Goal: Communication & Community: Share content

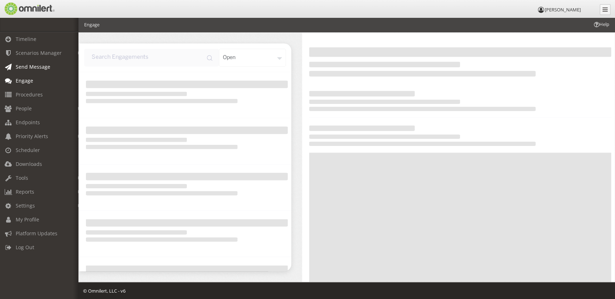
click at [51, 68] on link "Send Message" at bounding box center [42, 67] width 85 height 14
select select
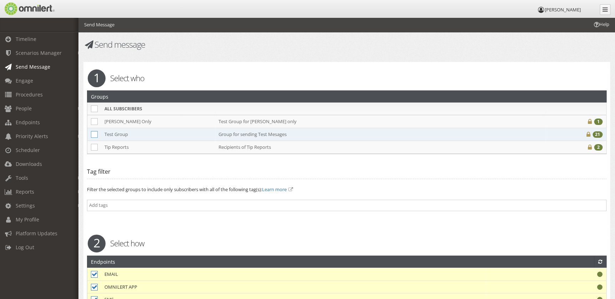
click at [93, 134] on icon at bounding box center [94, 134] width 7 height 7
checkbox input "true"
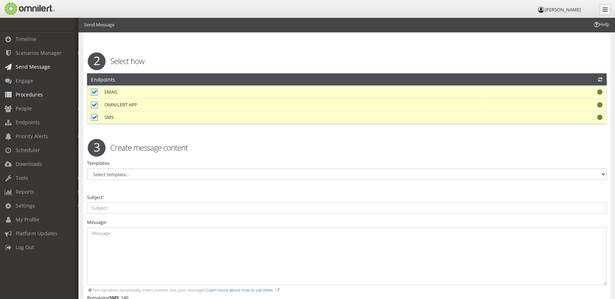
scroll to position [32, 0]
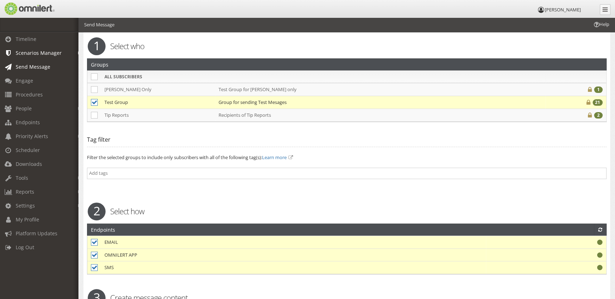
click at [54, 54] on span "Scenarios Manager" at bounding box center [39, 53] width 46 height 7
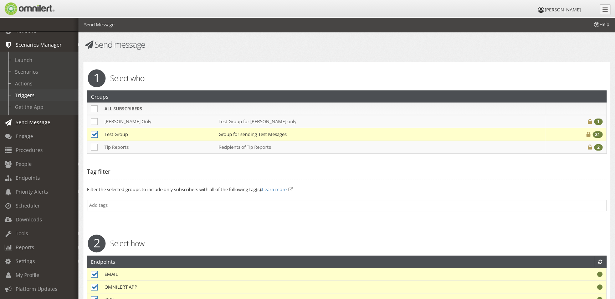
scroll to position [0, 0]
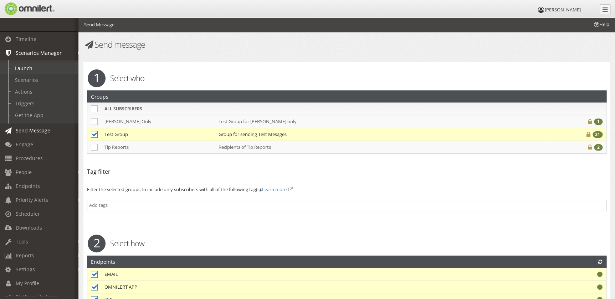
click at [42, 70] on link "Launch" at bounding box center [42, 68] width 85 height 12
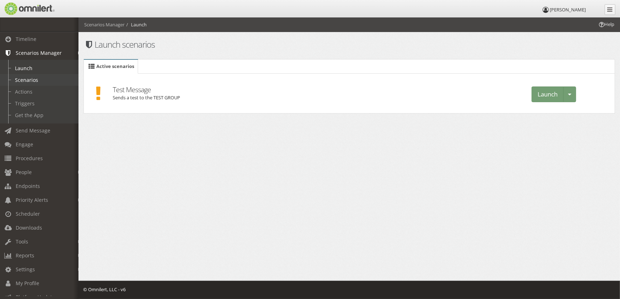
click at [37, 80] on link "Scenarios" at bounding box center [42, 80] width 85 height 12
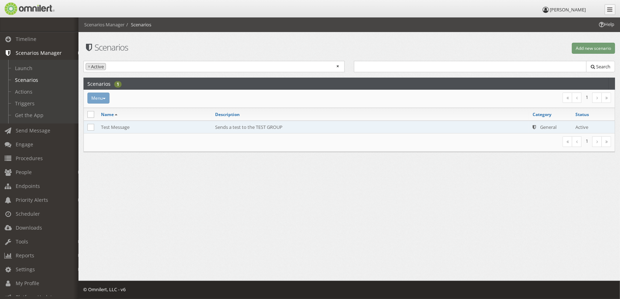
click at [177, 130] on td "Test Message" at bounding box center [154, 127] width 114 height 13
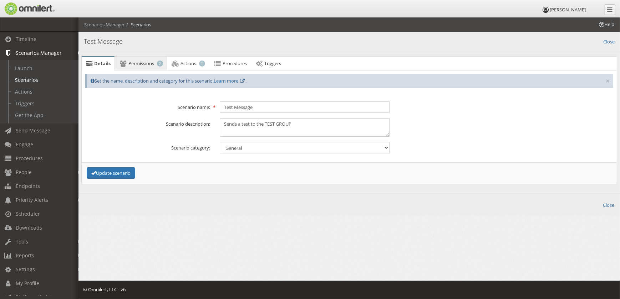
click at [141, 65] on span "Permissions" at bounding box center [141, 63] width 26 height 6
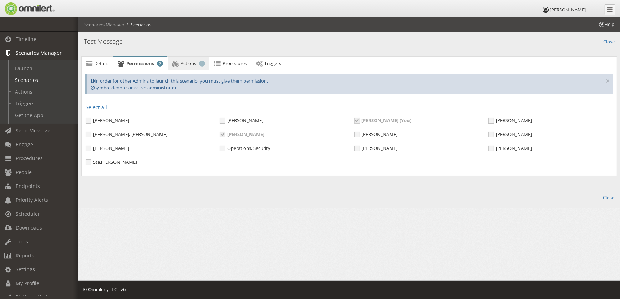
click at [176, 61] on icon at bounding box center [175, 63] width 8 height 5
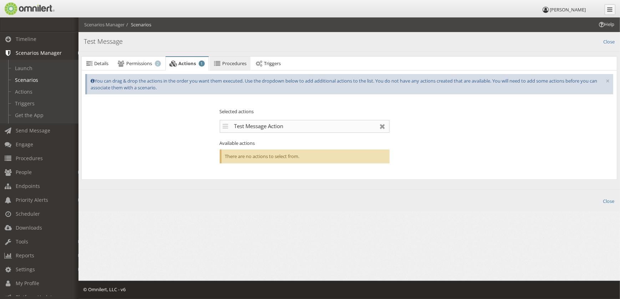
click at [236, 59] on link "Procedures" at bounding box center [229, 64] width 41 height 14
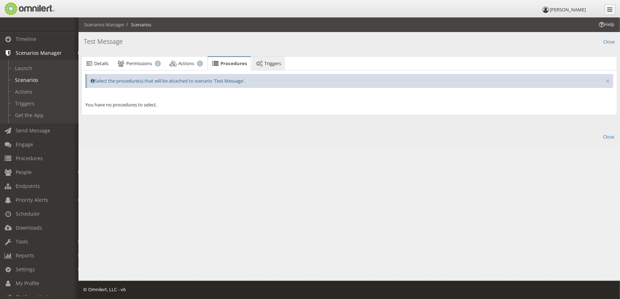
click at [272, 59] on link "Triggers" at bounding box center [268, 64] width 34 height 14
click at [132, 64] on span "Permissions" at bounding box center [139, 63] width 26 height 6
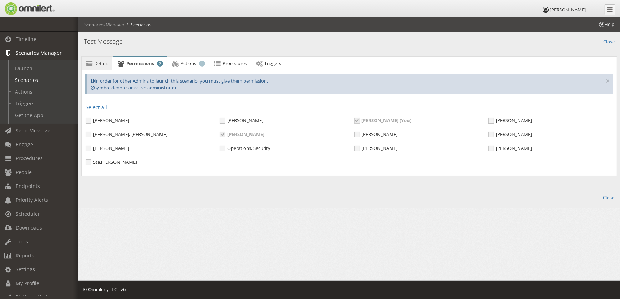
click at [92, 61] on icon at bounding box center [89, 63] width 8 height 5
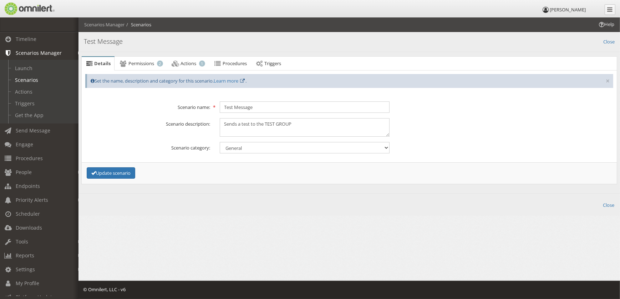
click at [265, 114] on fieldset "Details × Set the name, description and category for this scenario. Learn more …" at bounding box center [349, 127] width 528 height 106
click at [265, 108] on input "Test Message" at bounding box center [305, 107] width 170 height 11
click at [275, 124] on textarea "Sends a test to the TEST GROUP" at bounding box center [305, 127] width 170 height 18
click at [42, 90] on link "Actions" at bounding box center [42, 92] width 85 height 12
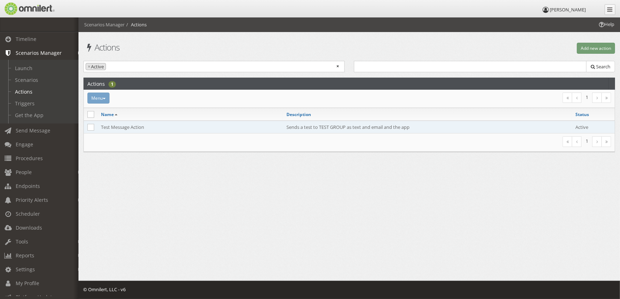
click at [171, 127] on td "Test Message Action" at bounding box center [189, 127] width 185 height 13
select select
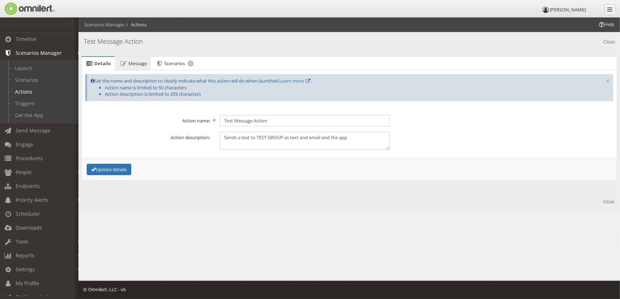
click at [139, 67] on link "Message" at bounding box center [132, 64] width 35 height 14
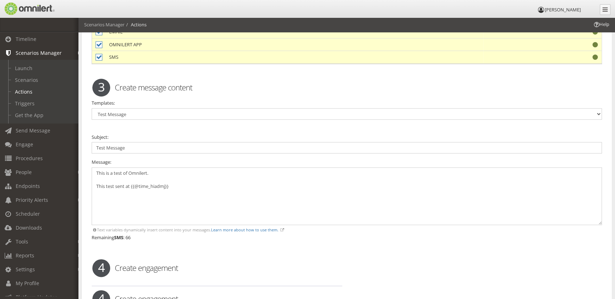
scroll to position [259, 0]
click at [158, 175] on textarea "This is a test of Omnilert. This test sent at {{@time_hiadmj}}" at bounding box center [347, 196] width 510 height 58
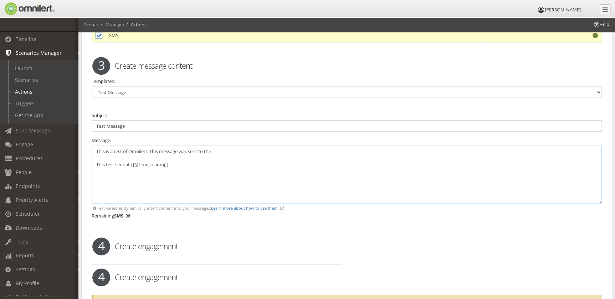
scroll to position [292, 0]
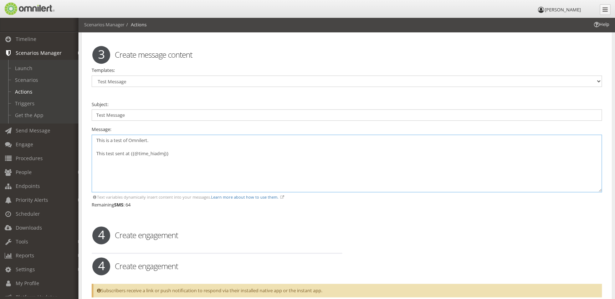
type textarea "This is a test of Omnilert. This test sent at {{@time_hiadmj}}"
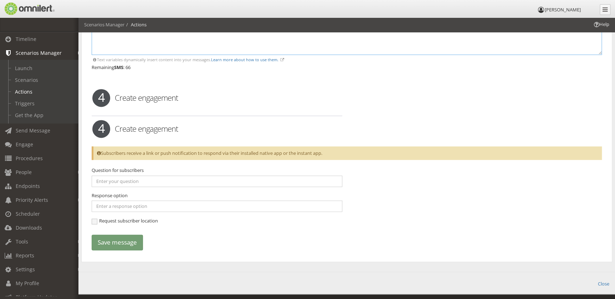
scroll to position [442, 0]
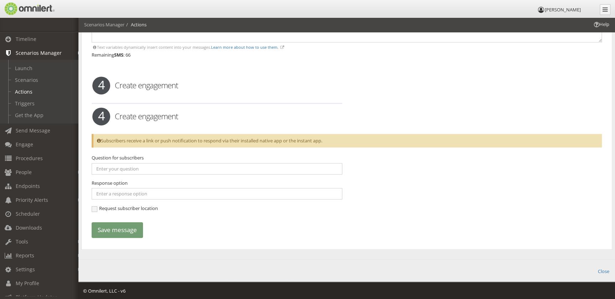
click at [152, 161] on div "Question for subscribers" at bounding box center [217, 165] width 251 height 20
click at [153, 167] on input "text" at bounding box center [217, 168] width 251 height 11
type input "Are you able to receive this in the app?"
click at [160, 194] on input "text" at bounding box center [217, 193] width 251 height 11
click at [137, 191] on input "text" at bounding box center [217, 193] width 251 height 11
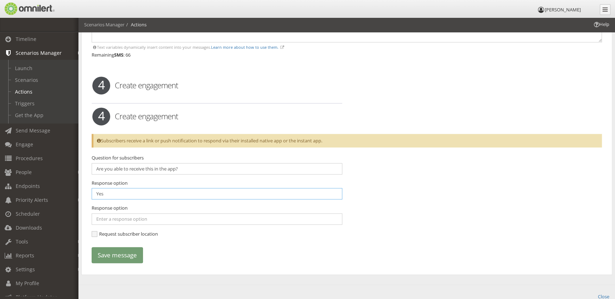
type input "Yes"
click at [145, 218] on input "text" at bounding box center [217, 219] width 251 height 11
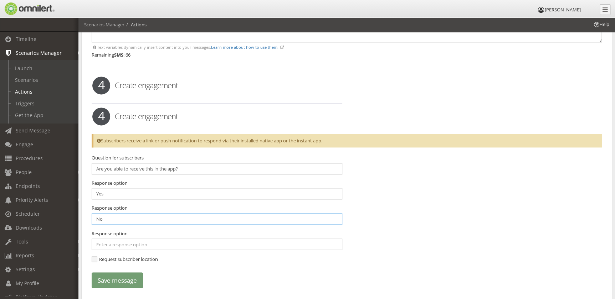
type input "No"
click at [151, 248] on input "text" at bounding box center [217, 244] width 251 height 11
click at [146, 263] on div "Question for subscribers Are you able to receive this in the app? Response opti…" at bounding box center [217, 212] width 260 height 114
click at [144, 260] on span "Request subscriber location" at bounding box center [125, 259] width 66 height 6
click at [98, 260] on input "Request subscriber location" at bounding box center [95, 260] width 6 height 6
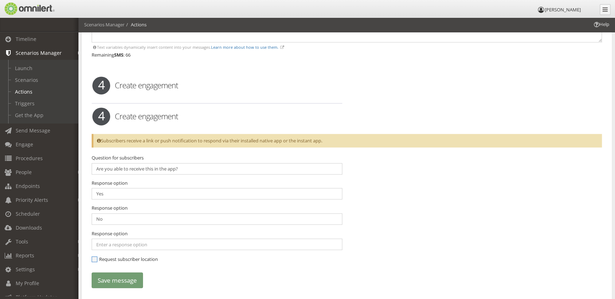
checkbox input "true"
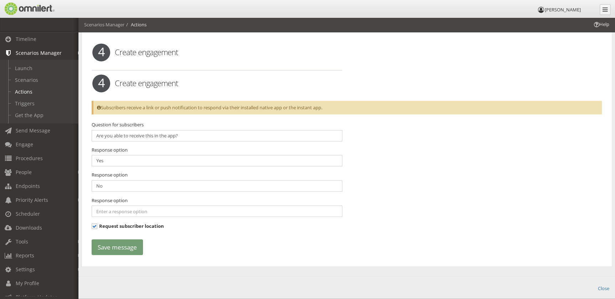
scroll to position [492, 0]
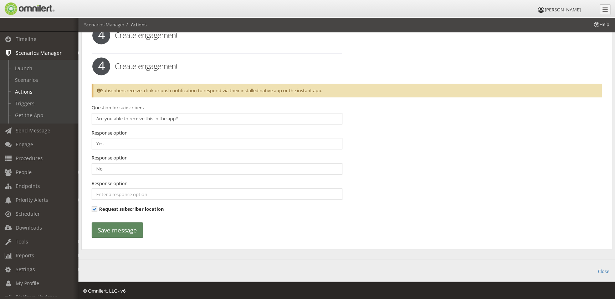
click at [103, 227] on button "Save message" at bounding box center [117, 230] width 51 height 16
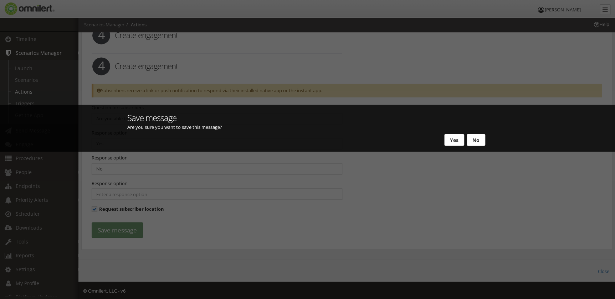
click at [453, 139] on button "Yes" at bounding box center [454, 140] width 20 height 12
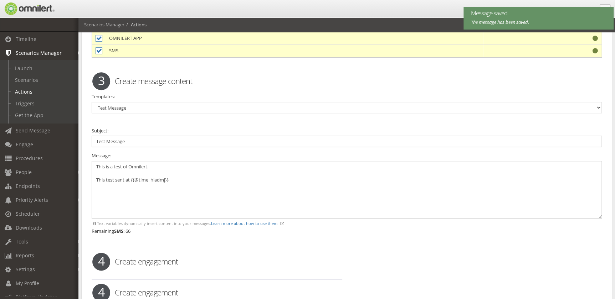
scroll to position [0, 0]
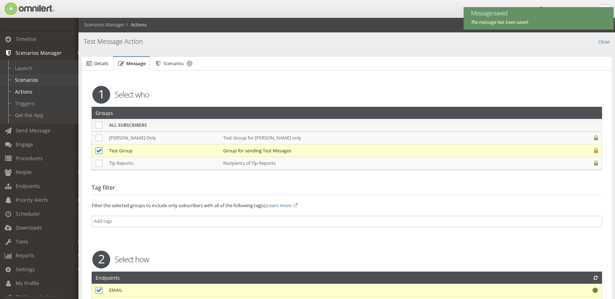
click at [19, 77] on link "Scenarios" at bounding box center [42, 80] width 85 height 12
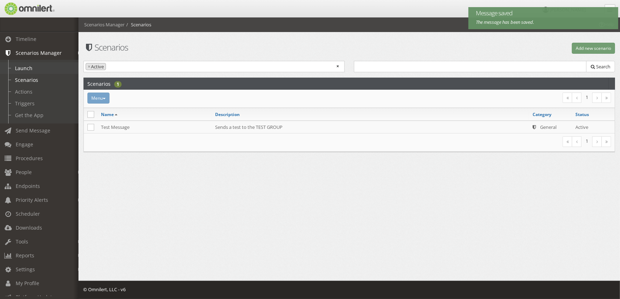
click at [31, 68] on link "Launch" at bounding box center [42, 68] width 85 height 12
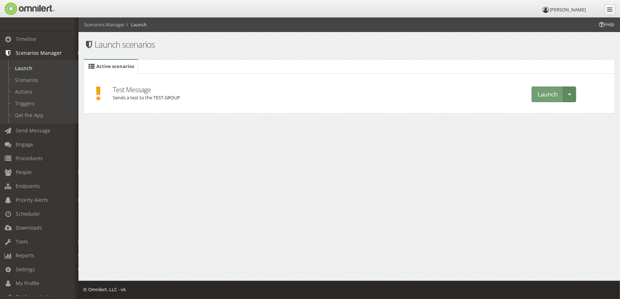
click at [573, 98] on button "Toggle dropdown" at bounding box center [569, 95] width 13 height 16
click at [31, 83] on link "Scenarios" at bounding box center [42, 80] width 85 height 12
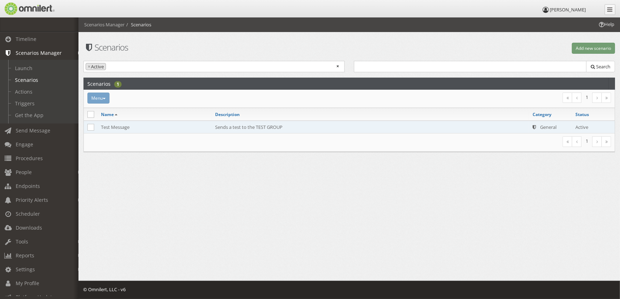
click at [138, 129] on td "Test Message" at bounding box center [154, 127] width 114 height 13
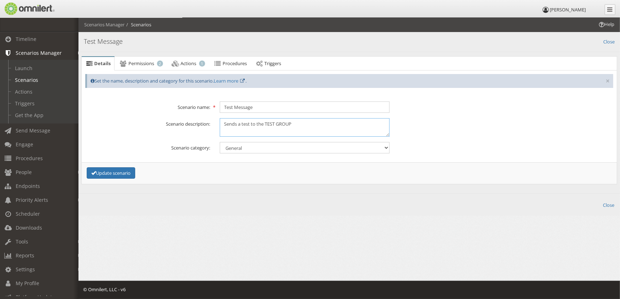
drag, startPoint x: 326, startPoint y: 125, endPoint x: 231, endPoint y: 124, distance: 94.8
click at [231, 123] on textarea "Sends a test to the TEST GROUP" at bounding box center [305, 127] width 170 height 18
click at [327, 133] on textarea "Sends a test to the TEST GROUP" at bounding box center [305, 127] width 170 height 18
click at [128, 64] on span "Permissions" at bounding box center [141, 63] width 26 height 6
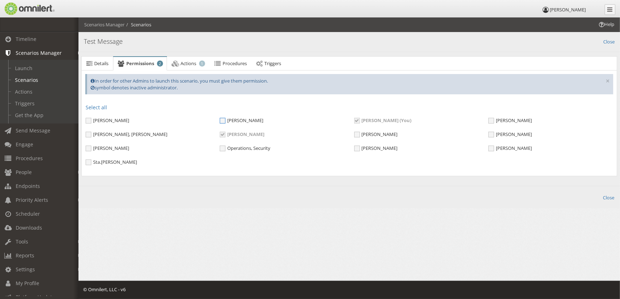
click at [220, 121] on span "[PERSON_NAME]" at bounding box center [241, 120] width 43 height 6
click at [220, 121] on input "[PERSON_NAME]" at bounding box center [223, 121] width 6 height 6
checkbox input "true"
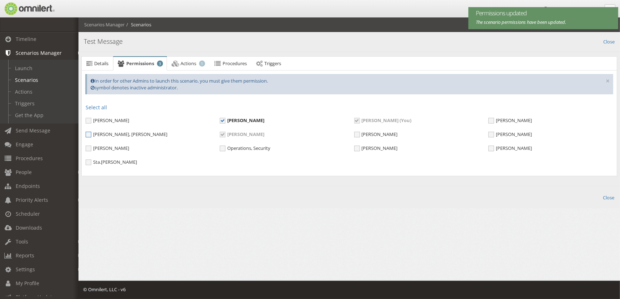
click at [112, 135] on span "[PERSON_NAME], [PERSON_NAME]" at bounding box center [127, 134] width 82 height 6
click at [92, 135] on input "[PERSON_NAME], [PERSON_NAME]" at bounding box center [89, 135] width 6 height 6
checkbox input "true"
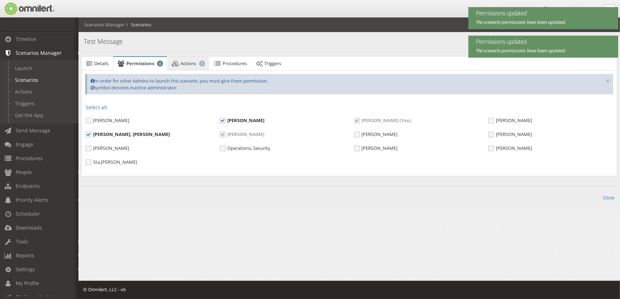
click at [183, 60] on link "Actions 1" at bounding box center [188, 64] width 41 height 14
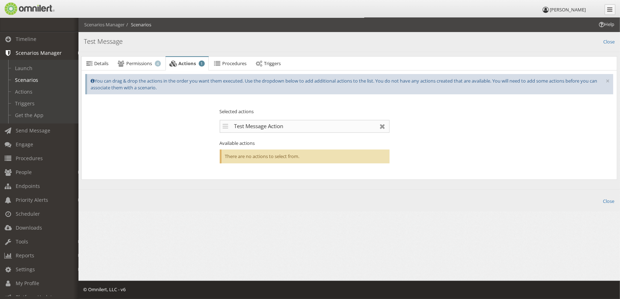
click at [233, 127] on div "Test Message Action" at bounding box center [305, 126] width 170 height 13
click at [232, 63] on span "Procedures" at bounding box center [234, 63] width 24 height 6
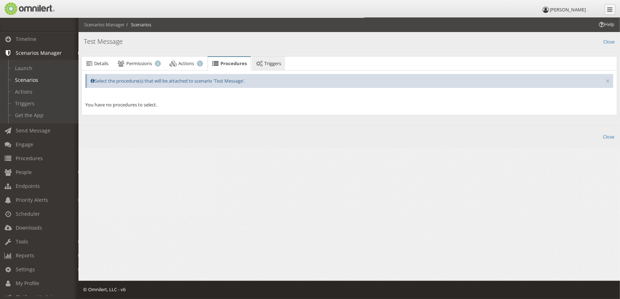
click at [278, 62] on span "Triggers" at bounding box center [272, 63] width 17 height 6
click at [97, 63] on span "Details" at bounding box center [101, 63] width 14 height 6
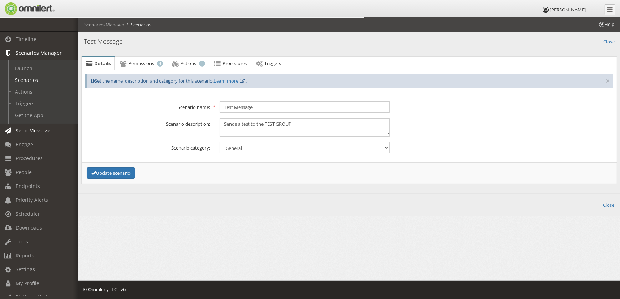
click at [38, 134] on span "Send Message" at bounding box center [33, 130] width 35 height 7
select select
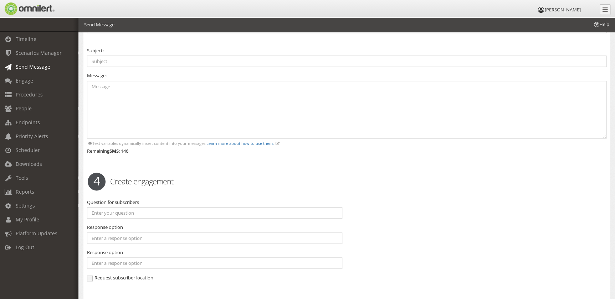
scroll to position [174, 0]
